Goal: Information Seeking & Learning: Understand process/instructions

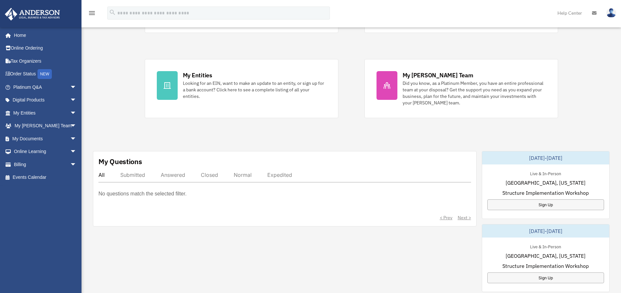
scroll to position [109, 0]
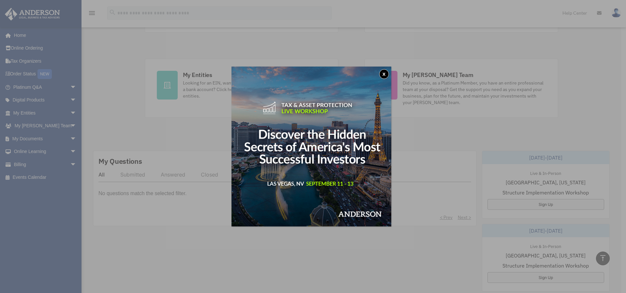
click at [386, 73] on button "x" at bounding box center [384, 74] width 10 height 10
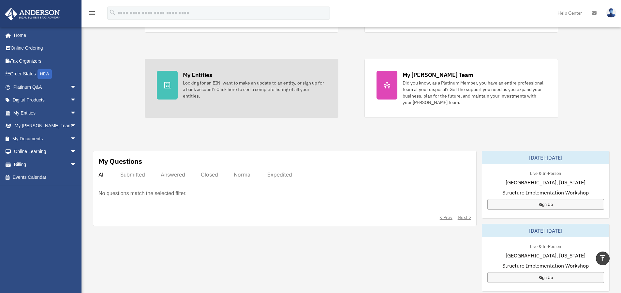
click at [208, 94] on div "Looking for an EIN, want to make an update to an entity, or sign up for a bank …" at bounding box center [254, 90] width 143 height 20
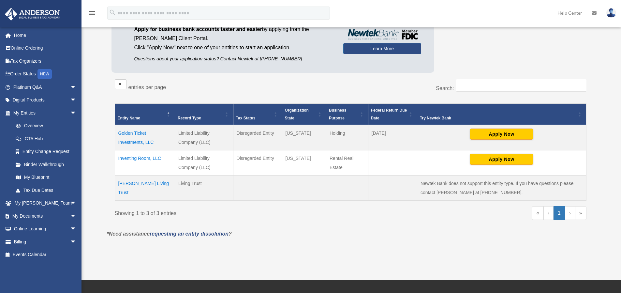
scroll to position [76, 0]
click at [142, 138] on td "Golden Ticket Investments, LLC" at bounding box center [145, 137] width 60 height 25
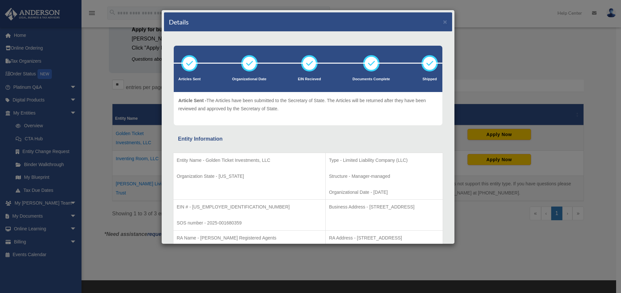
scroll to position [130, 0]
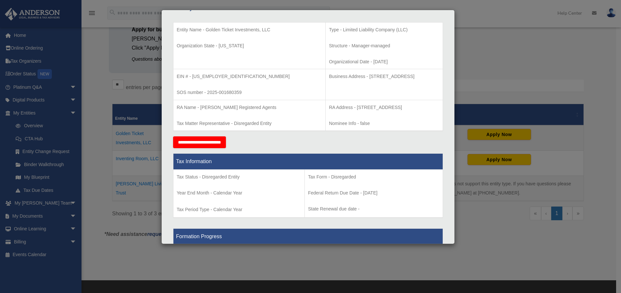
click at [471, 28] on div "Details × Articles Sent Organizational Date" at bounding box center [310, 146] width 621 height 293
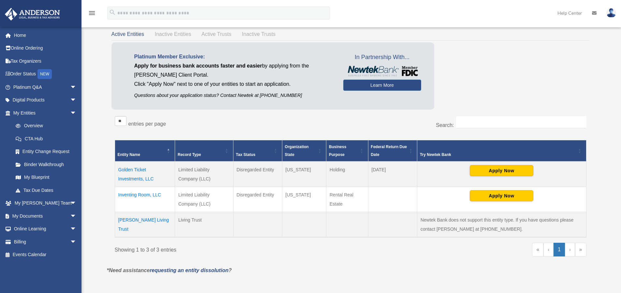
scroll to position [0, 0]
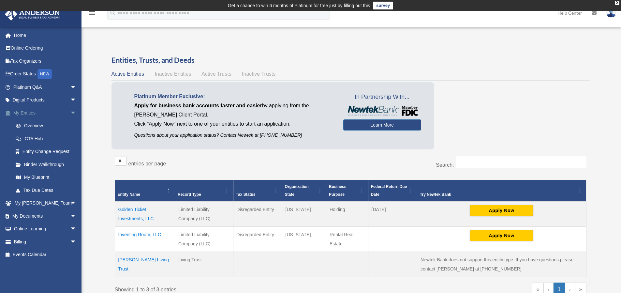
click at [32, 113] on link "My Entities arrow_drop_down" at bounding box center [46, 112] width 82 height 13
click at [41, 165] on link "Binder Walkthrough" at bounding box center [47, 164] width 77 height 13
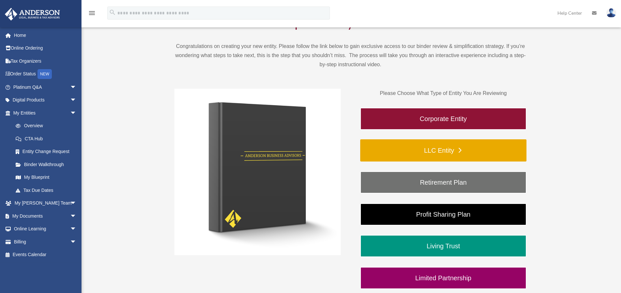
scroll to position [109, 0]
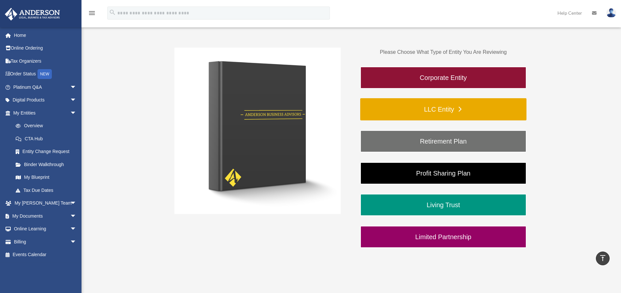
click at [448, 112] on link "LLC Entity" at bounding box center [443, 109] width 166 height 22
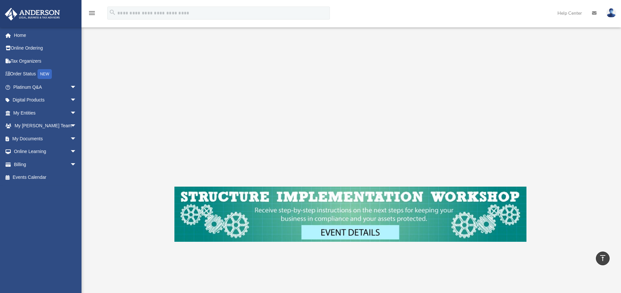
scroll to position [65, 0]
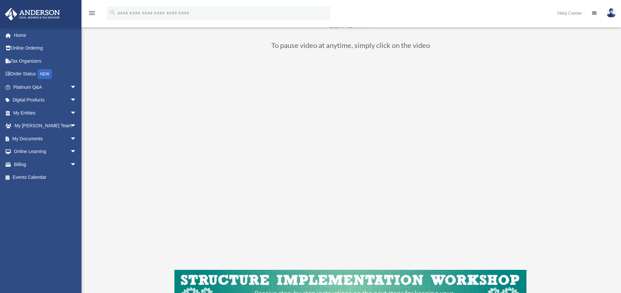
click at [575, 179] on div "LLC Entity To pause video at anytime, simply click on the video" at bounding box center [350, 172] width 487 height 365
